Goal: Task Accomplishment & Management: Use online tool/utility

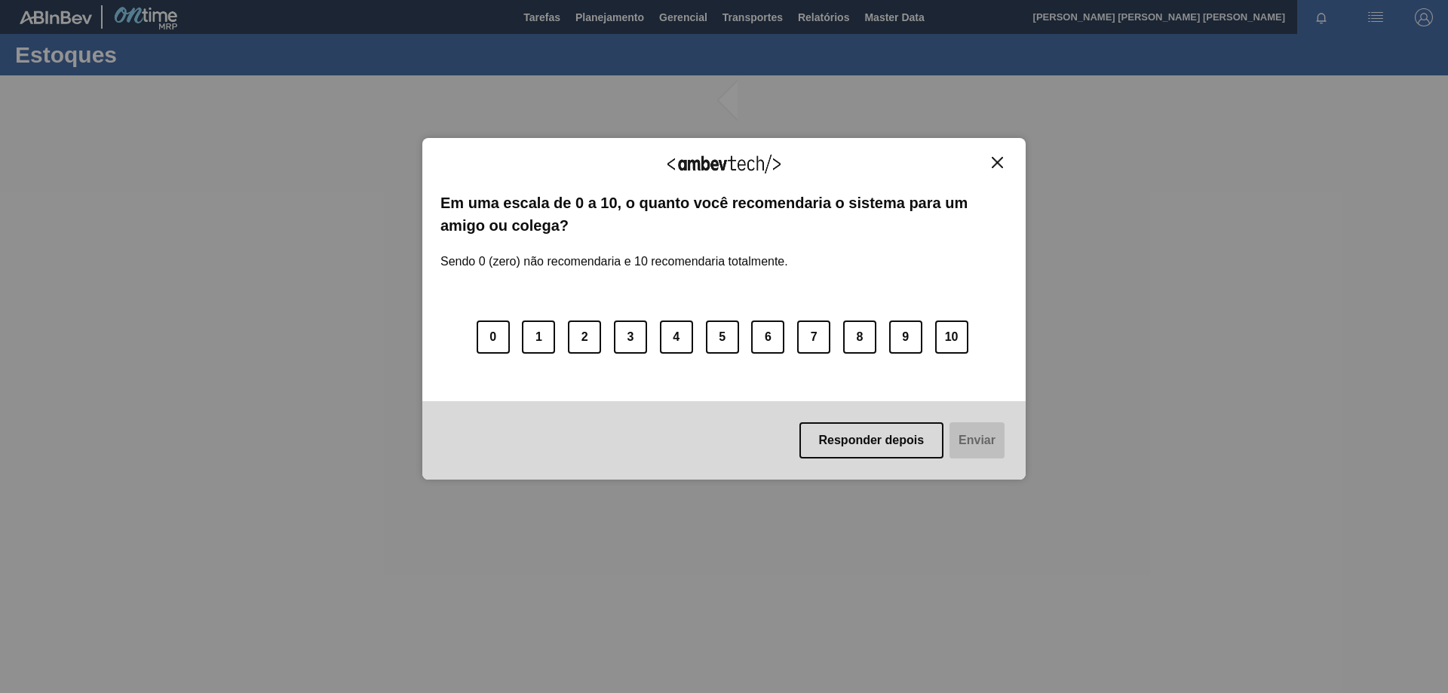
click at [1003, 158] on button "Close" at bounding box center [997, 162] width 20 height 13
click at [996, 164] on img "Close" at bounding box center [997, 162] width 11 height 11
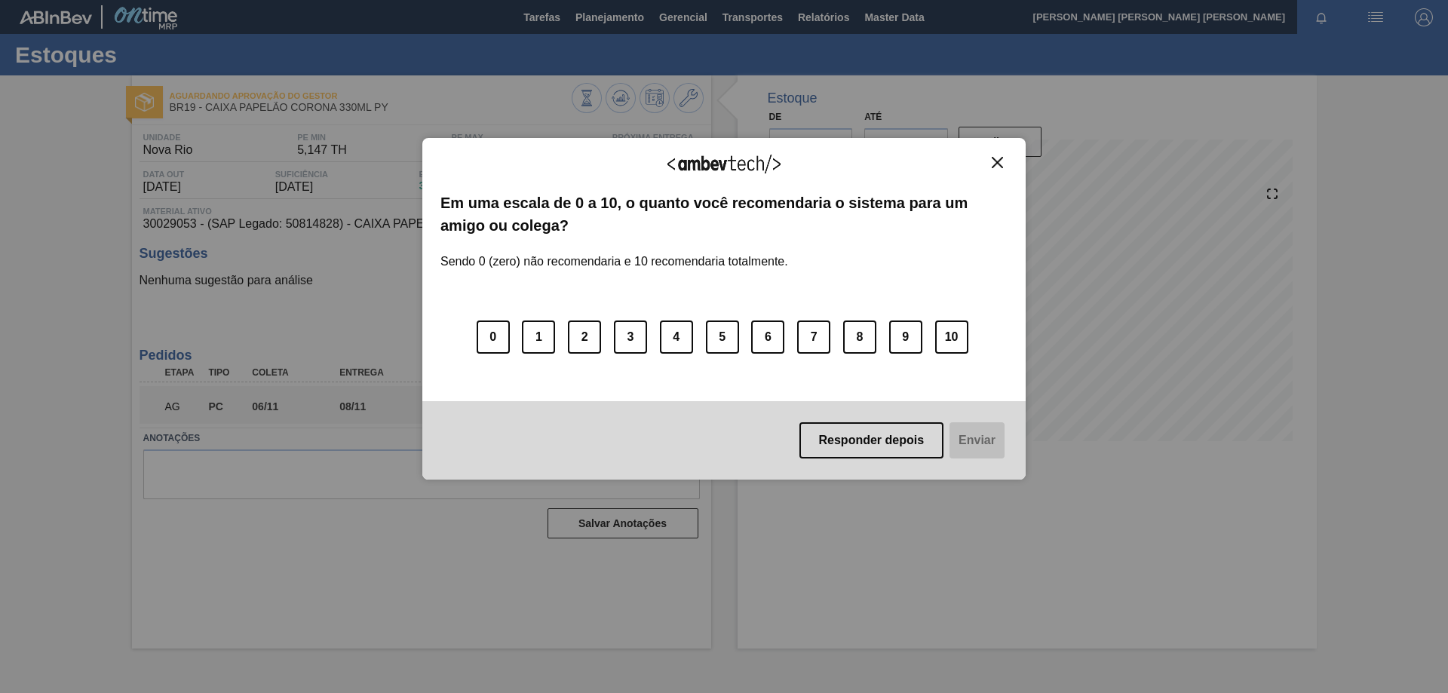
click at [1000, 161] on img "Close" at bounding box center [997, 162] width 11 height 11
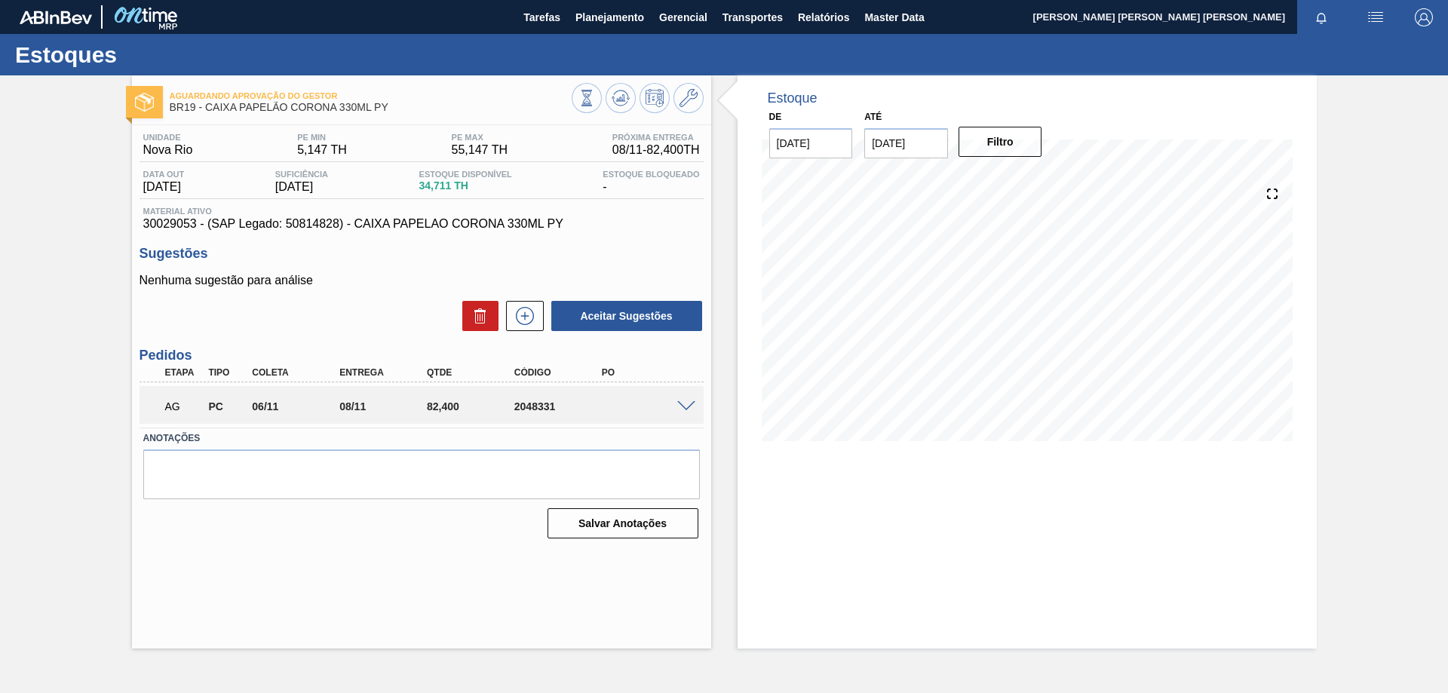
click at [695, 407] on span at bounding box center [686, 406] width 18 height 11
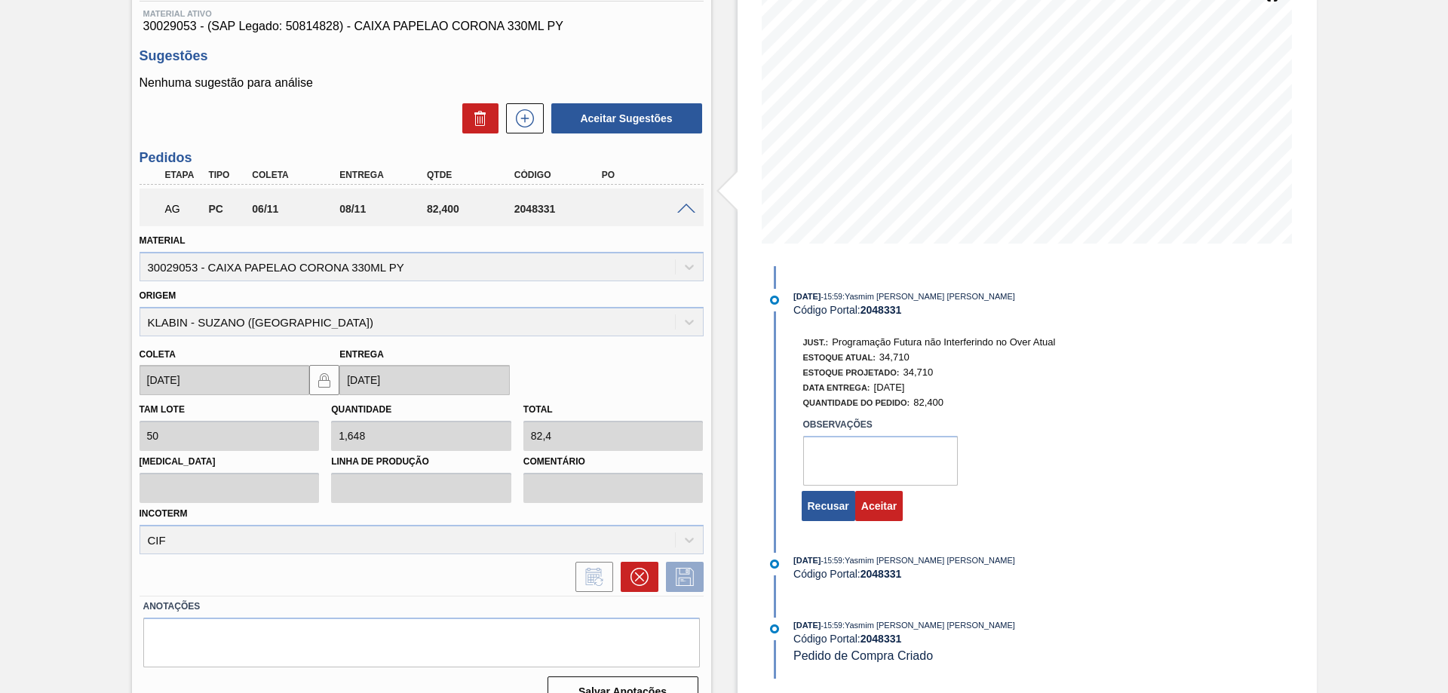
scroll to position [224, 0]
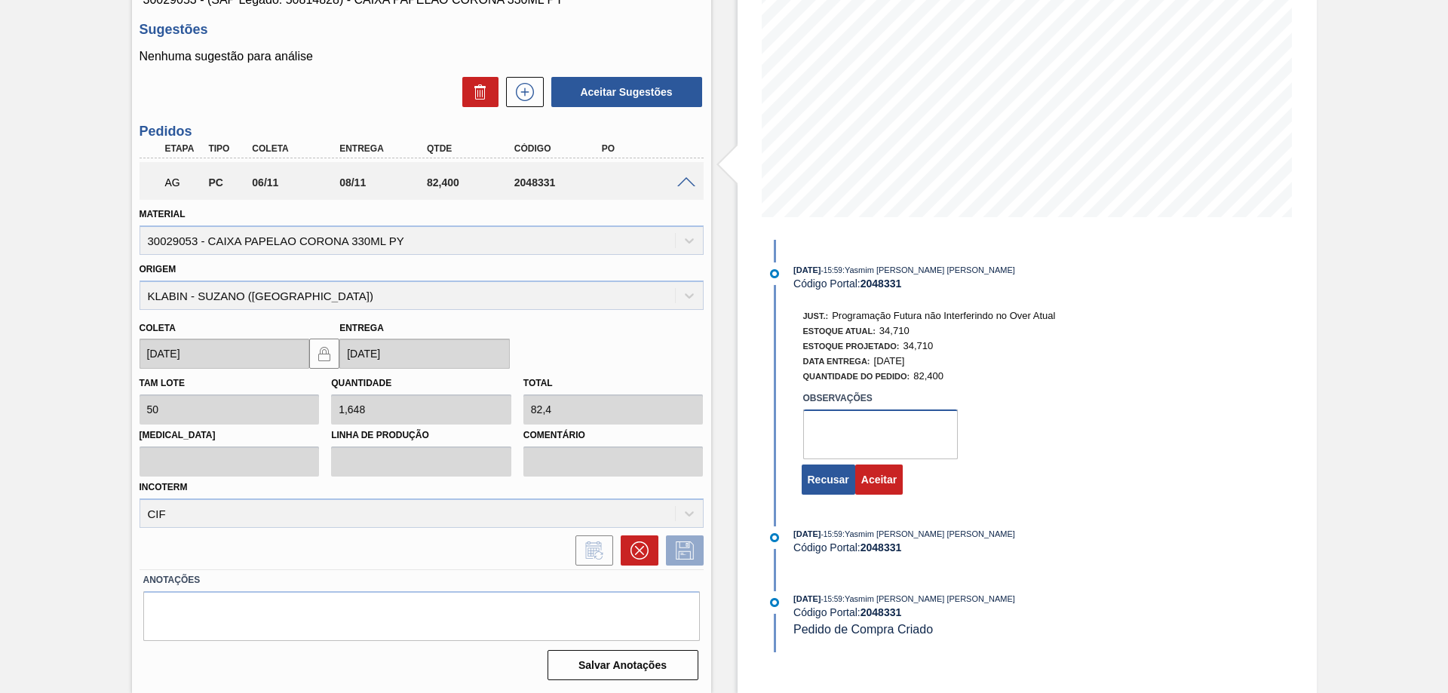
click at [863, 431] on textarea at bounding box center [880, 435] width 155 height 50
type textarea "Export"
click at [876, 480] on button "Aceitar" at bounding box center [879, 480] width 48 height 30
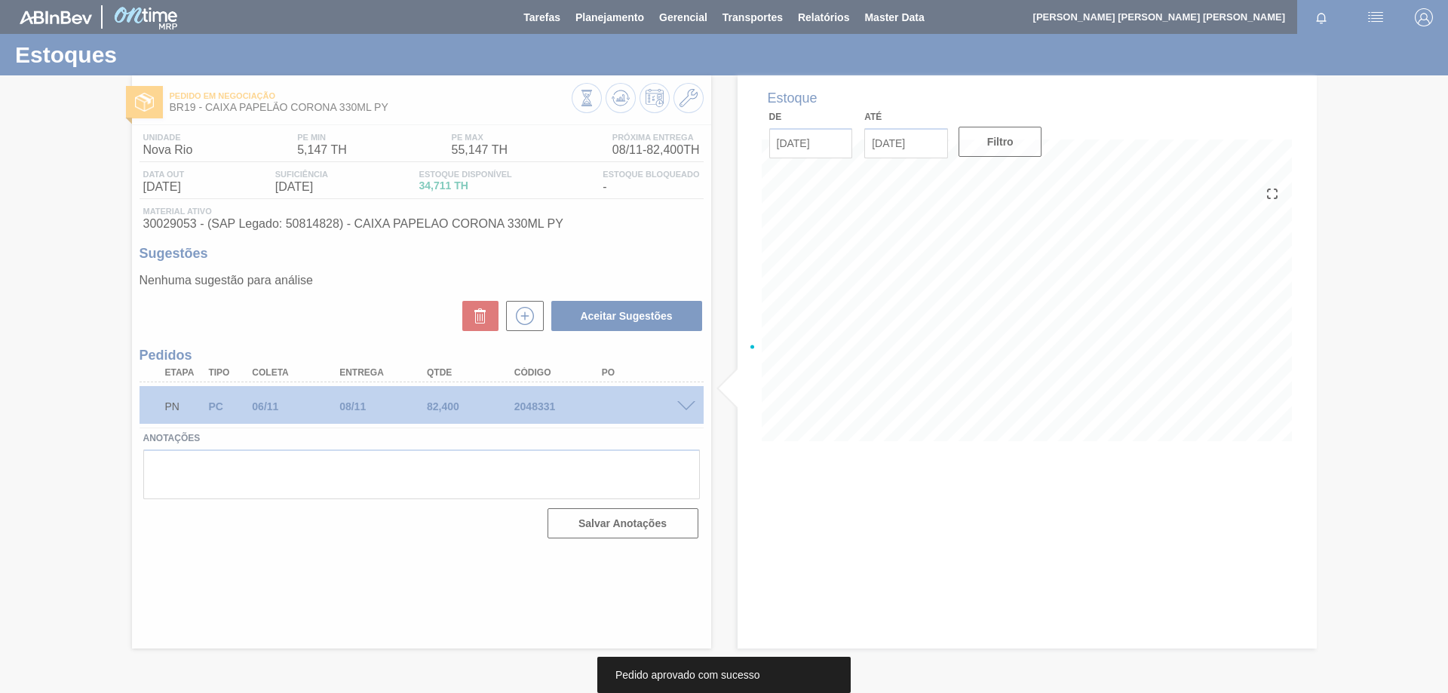
scroll to position [0, 0]
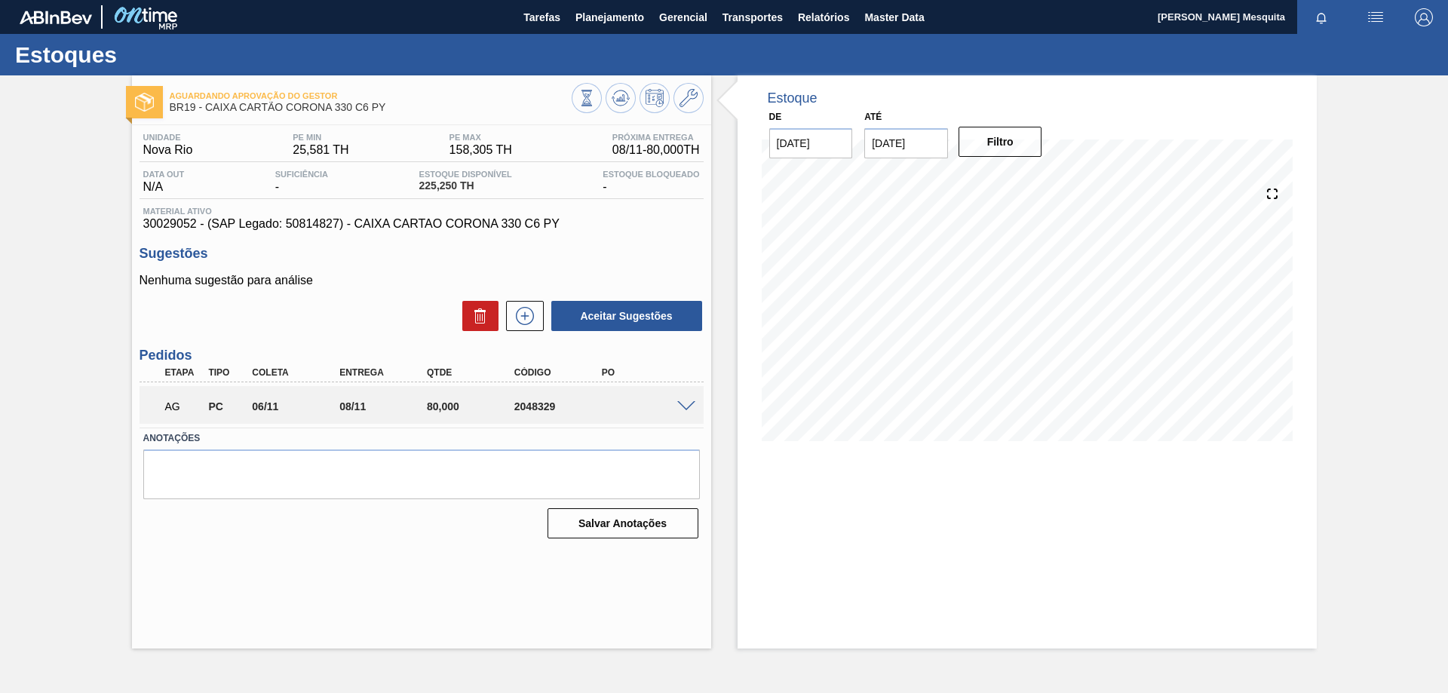
click at [685, 0] on body "Tarefas Planejamento Gerencial Transportes Relatórios Master Data [PERSON_NAME]…" at bounding box center [724, 0] width 1448 height 0
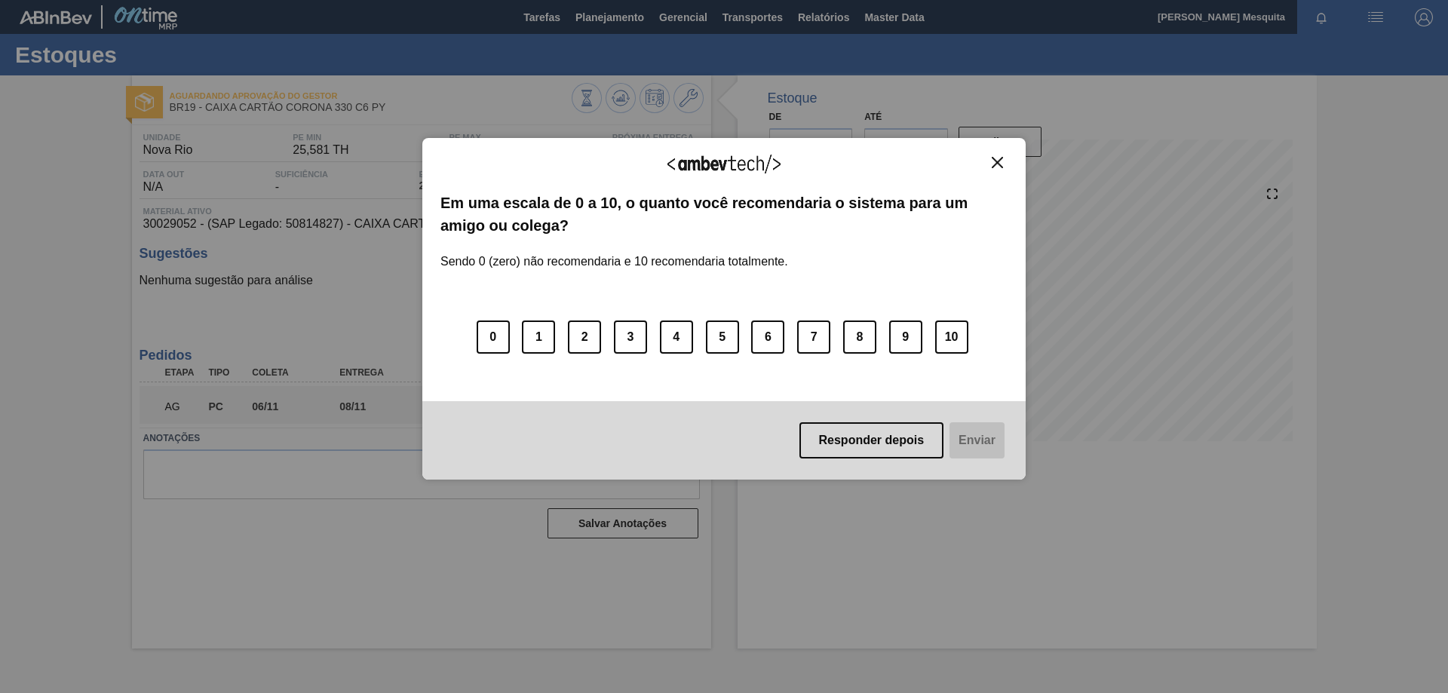
click at [998, 162] on img "Close" at bounding box center [997, 162] width 11 height 11
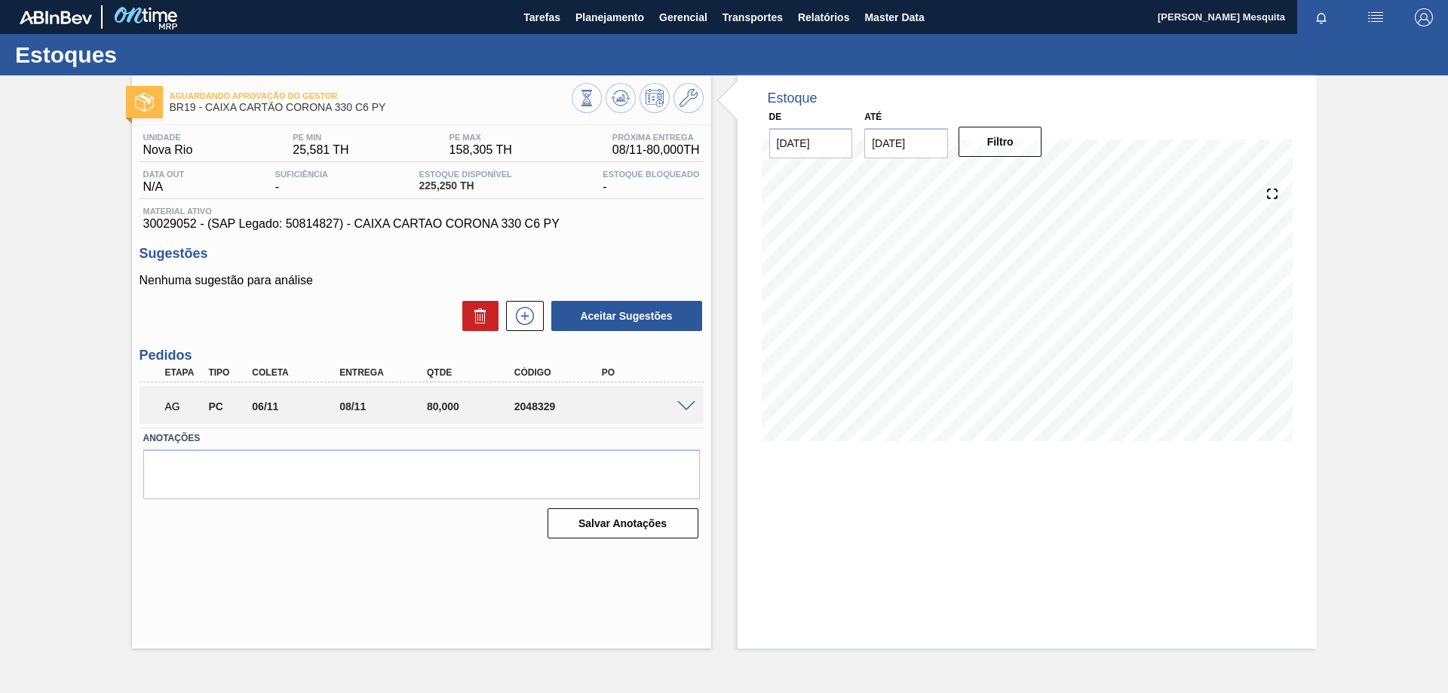
click at [686, 404] on span at bounding box center [686, 406] width 18 height 11
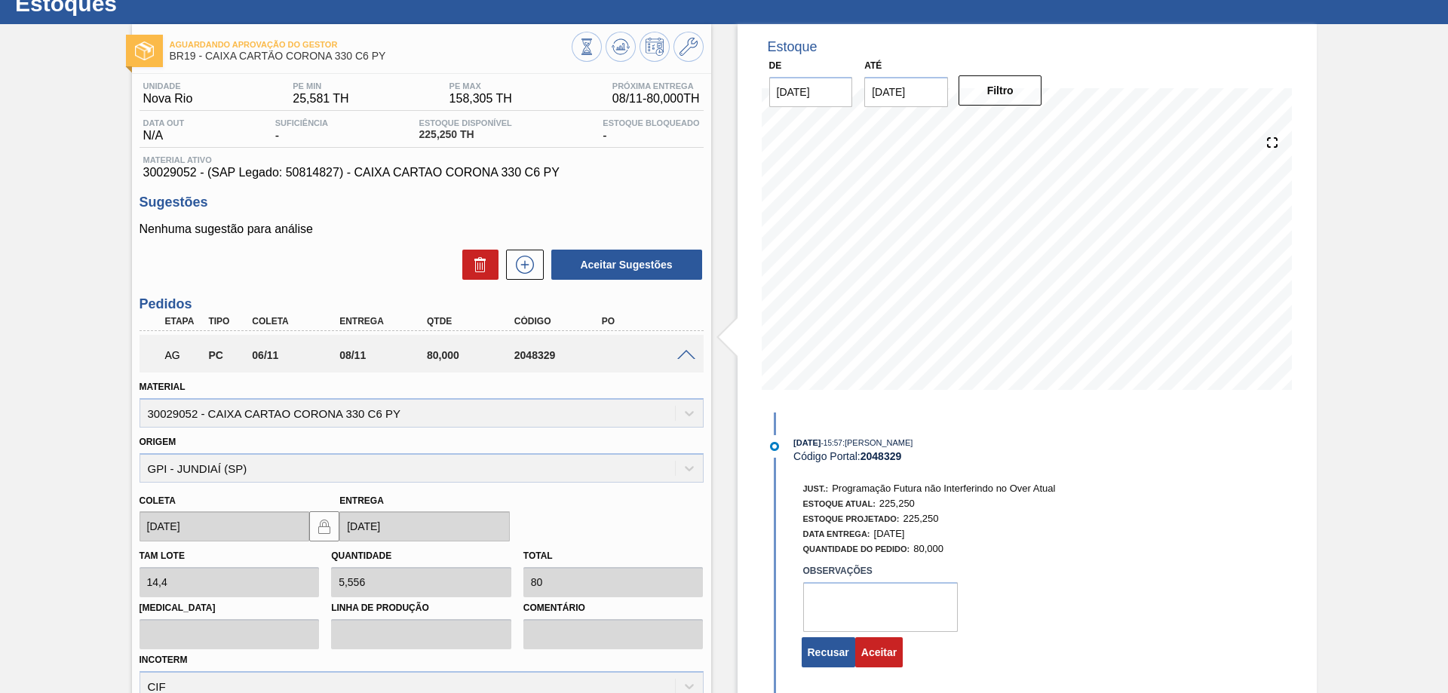
scroll to position [75, 0]
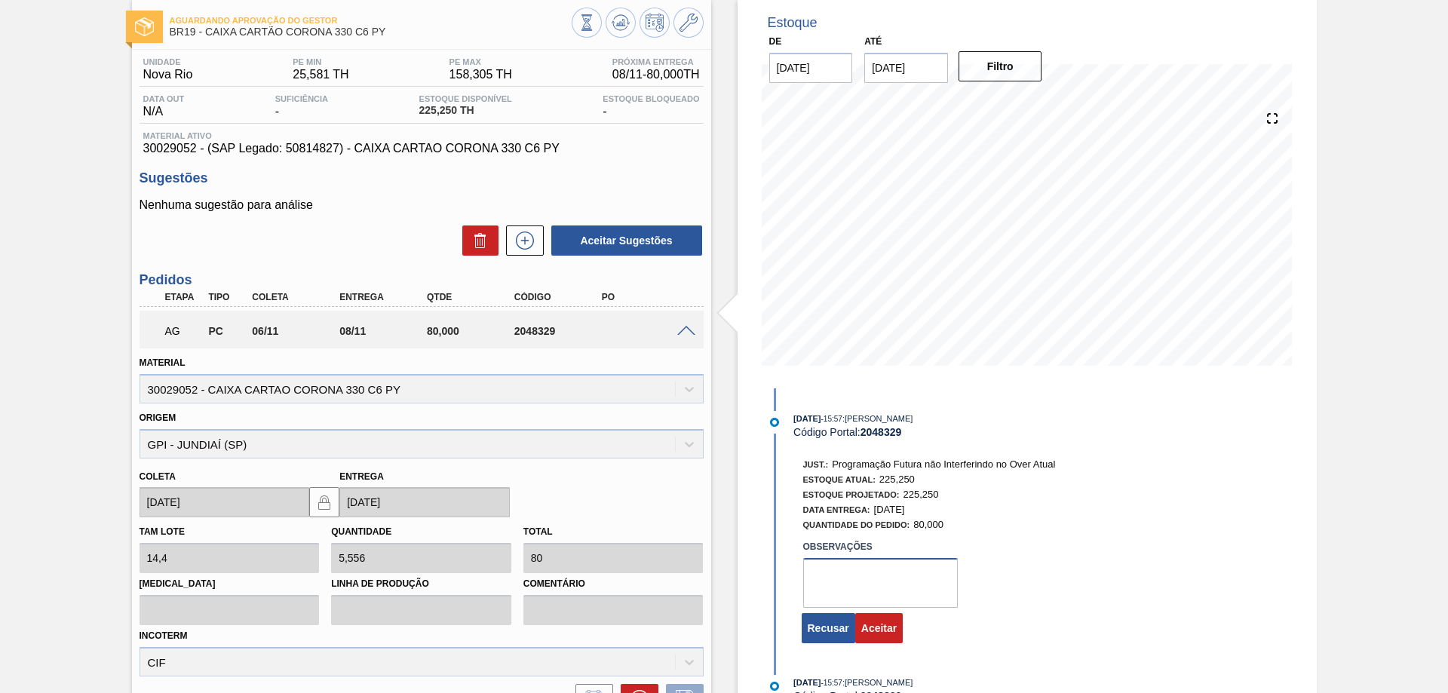
click at [888, 587] on textarea at bounding box center [880, 583] width 155 height 50
type textarea "Export"
click at [876, 623] on button "Aceitar" at bounding box center [879, 628] width 48 height 30
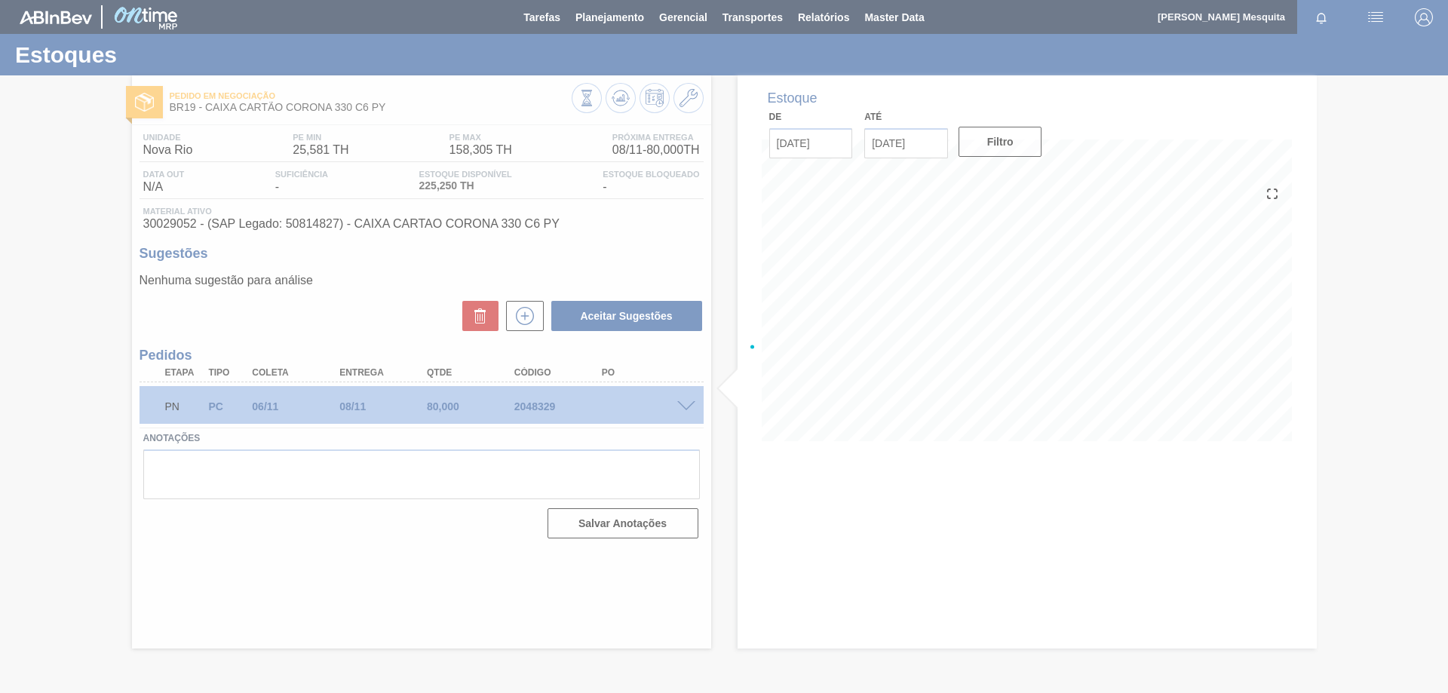
scroll to position [0, 0]
